Goal: Obtain resource: Obtain resource

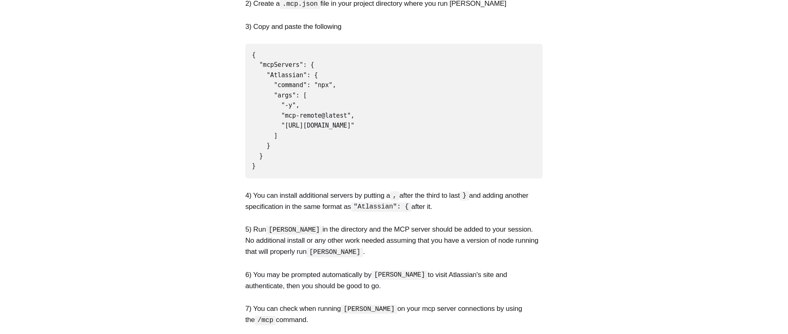
scroll to position [275, 0]
click at [267, 170] on pre "{ "mcpServers": { "Atlassian": { "command": "npx", "args": [ "-y", "mcp-remote@…" at bounding box center [393, 111] width 297 height 135
drag, startPoint x: 262, startPoint y: 169, endPoint x: 244, endPoint y: 57, distance: 113.3
click at [244, 57] on section "Below are simple instructions to install the official Atlassian Model Context P…" at bounding box center [394, 207] width 788 height 622
copy code "{ "mcpServers": { "Atlassian": { "command": "npx", "args": [ "-y", "mcp-remote@…"
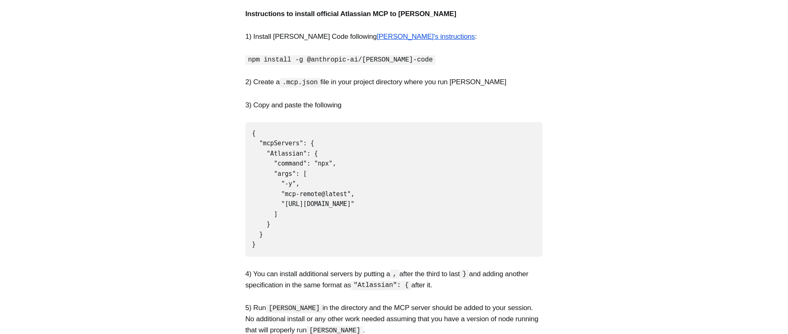
scroll to position [196, 0]
drag, startPoint x: 321, startPoint y: 81, endPoint x: 287, endPoint y: 85, distance: 33.7
click at [287, 85] on code ".mcp.json" at bounding box center [300, 83] width 41 height 9
copy code ".mcp.json"
click at [257, 227] on code "{ "mcpServers": { "Atlassian": { "command": "npx", "args": [ "-y", "mcp-remote@…" at bounding box center [303, 190] width 102 height 119
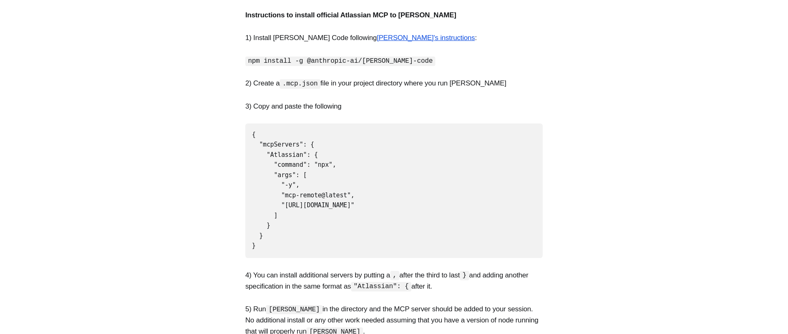
drag, startPoint x: 256, startPoint y: 248, endPoint x: 247, endPoint y: 133, distance: 115.1
click at [247, 133] on pre "{ "mcpServers": { "Atlassian": { "command": "npx", "args": [ "-y", "mcp-remote@…" at bounding box center [393, 190] width 297 height 135
copy code "{ "mcpServers": { "Atlassian": { "command": "npx", "args": [ "-y", "mcp-remote@…"
